Goal: Task Accomplishment & Management: Use online tool/utility

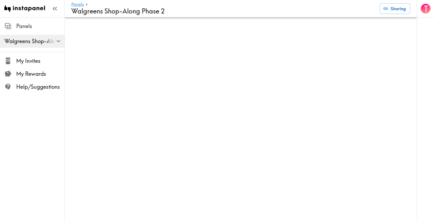
click at [29, 26] on span "Panels" at bounding box center [40, 26] width 48 height 8
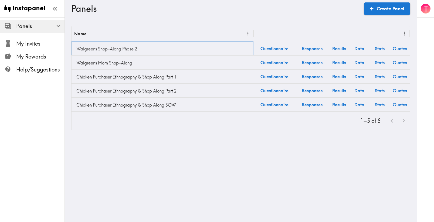
click at [104, 50] on link "Walgreens Shop-Along Phase 2" at bounding box center [162, 48] width 176 height 11
